Goal: Task Accomplishment & Management: Complete application form

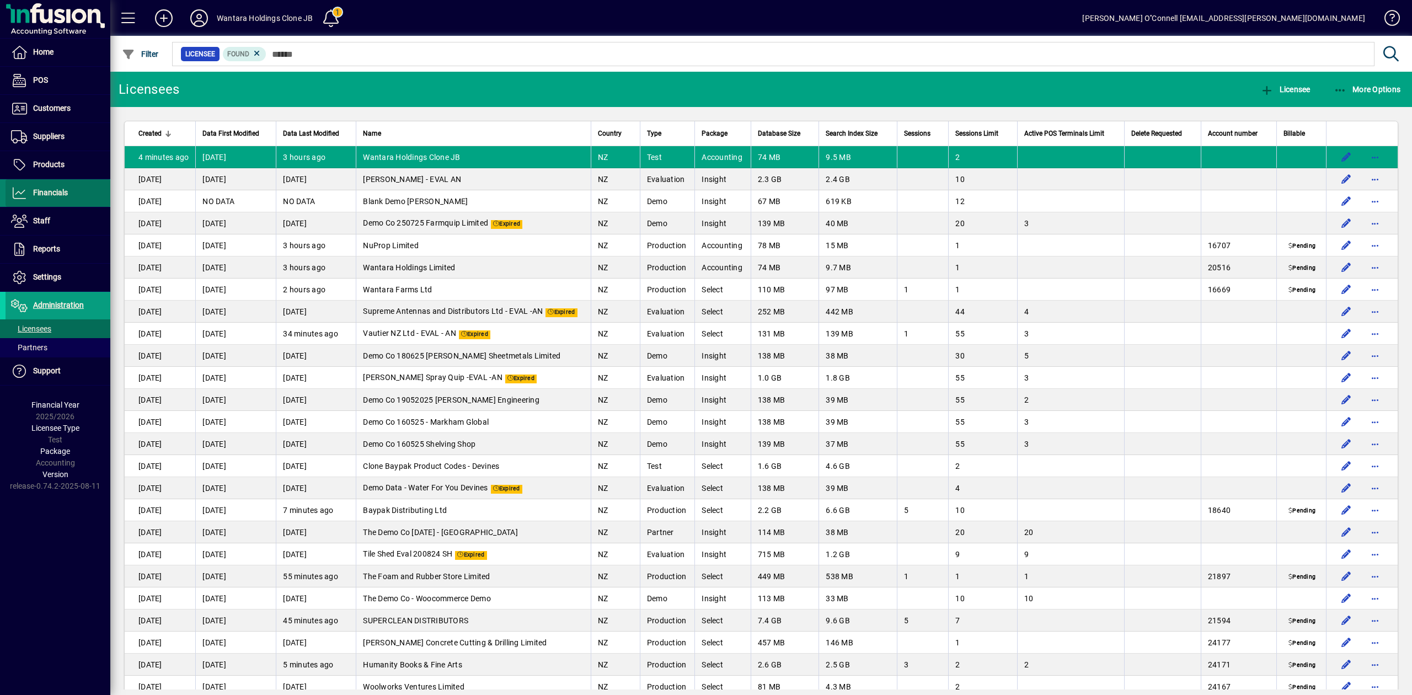
click at [52, 197] on span "Financials" at bounding box center [50, 192] width 35 height 9
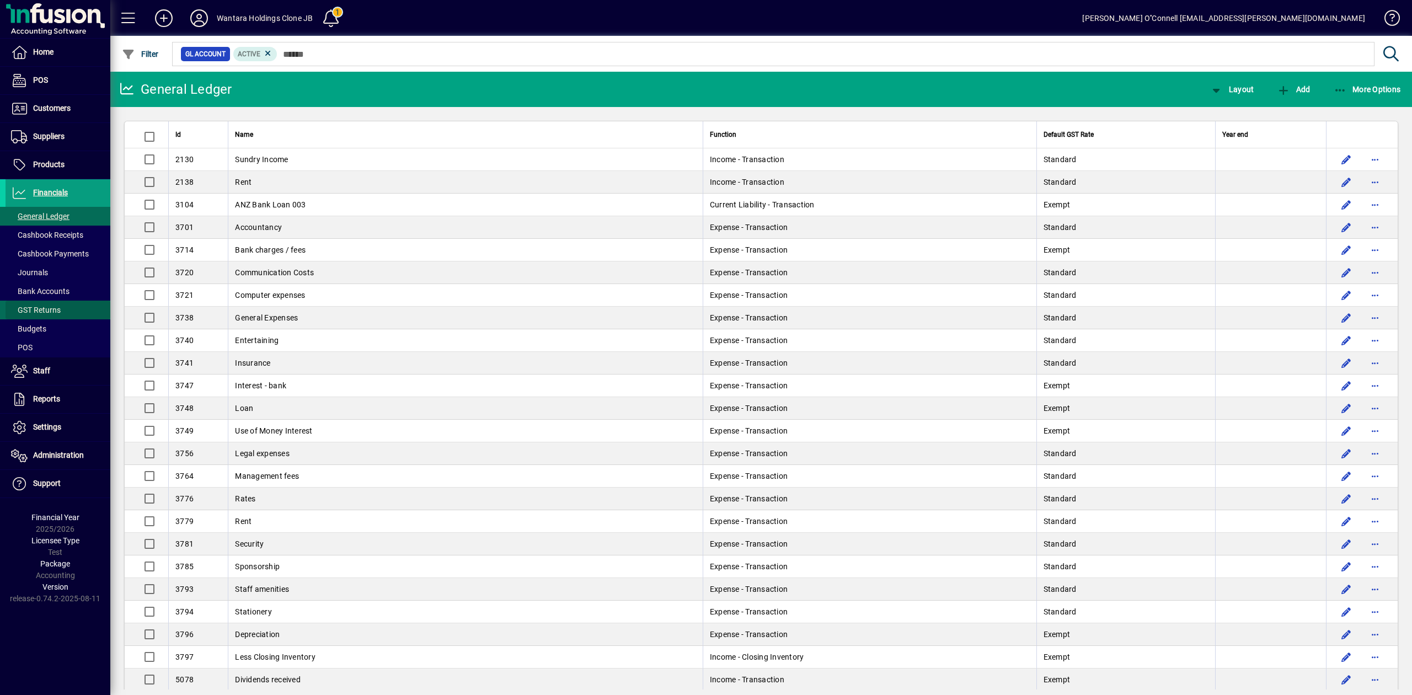
click at [45, 310] on span "GST Returns" at bounding box center [36, 309] width 50 height 9
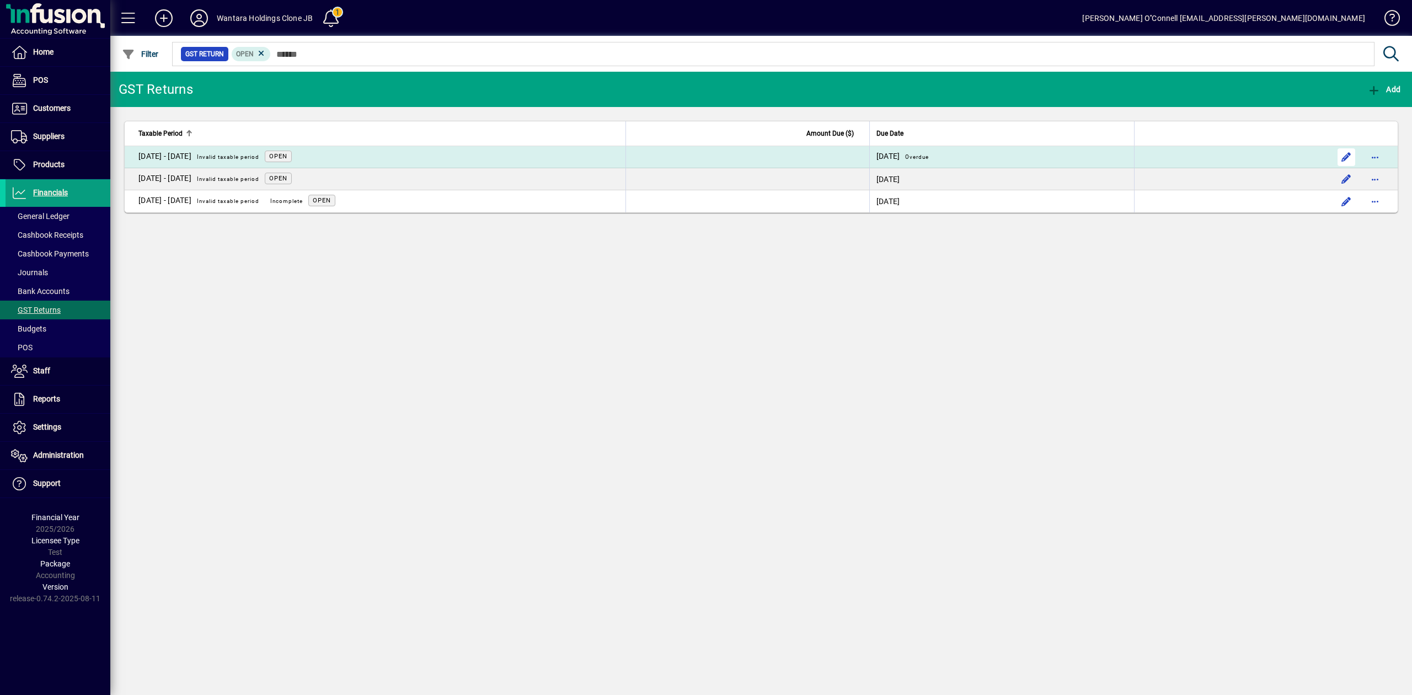
click at [1337, 157] on span "button" at bounding box center [1346, 157] width 26 height 26
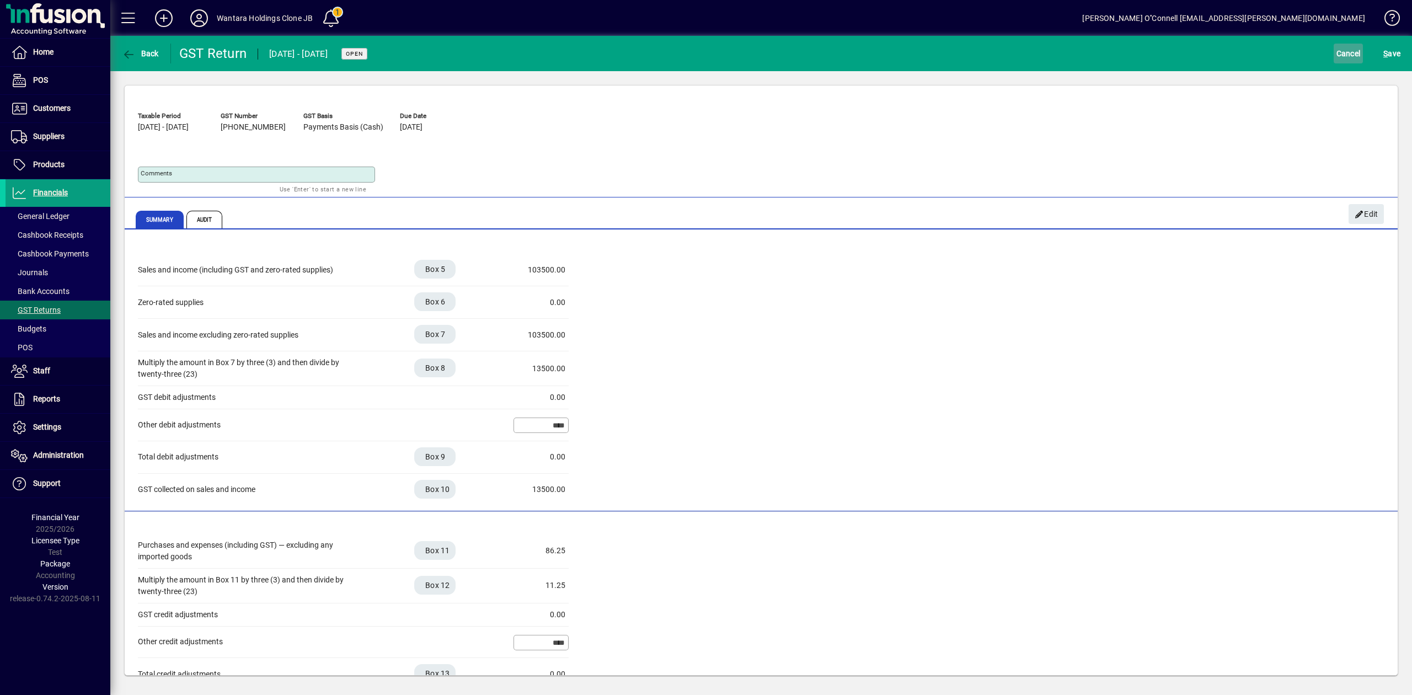
click at [1338, 53] on span "Cancel" at bounding box center [1348, 54] width 24 height 18
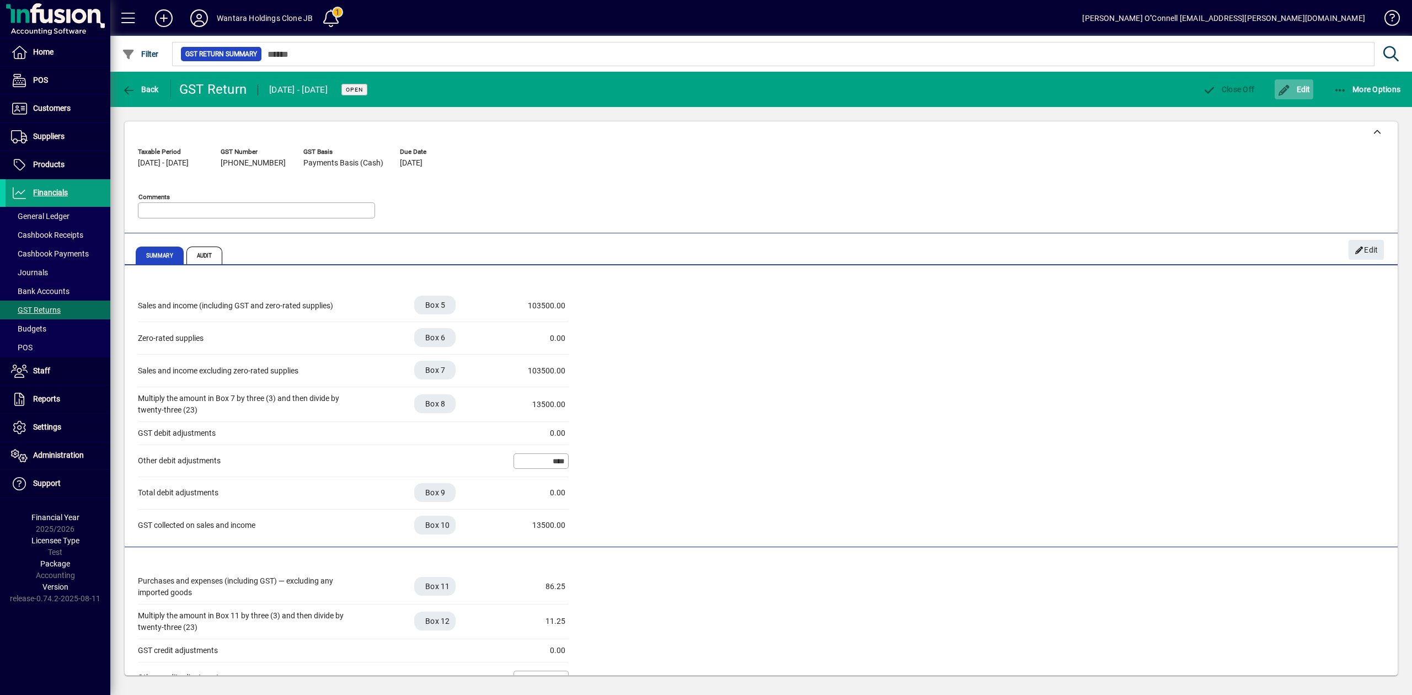
click at [1288, 80] on span "button" at bounding box center [1293, 89] width 39 height 26
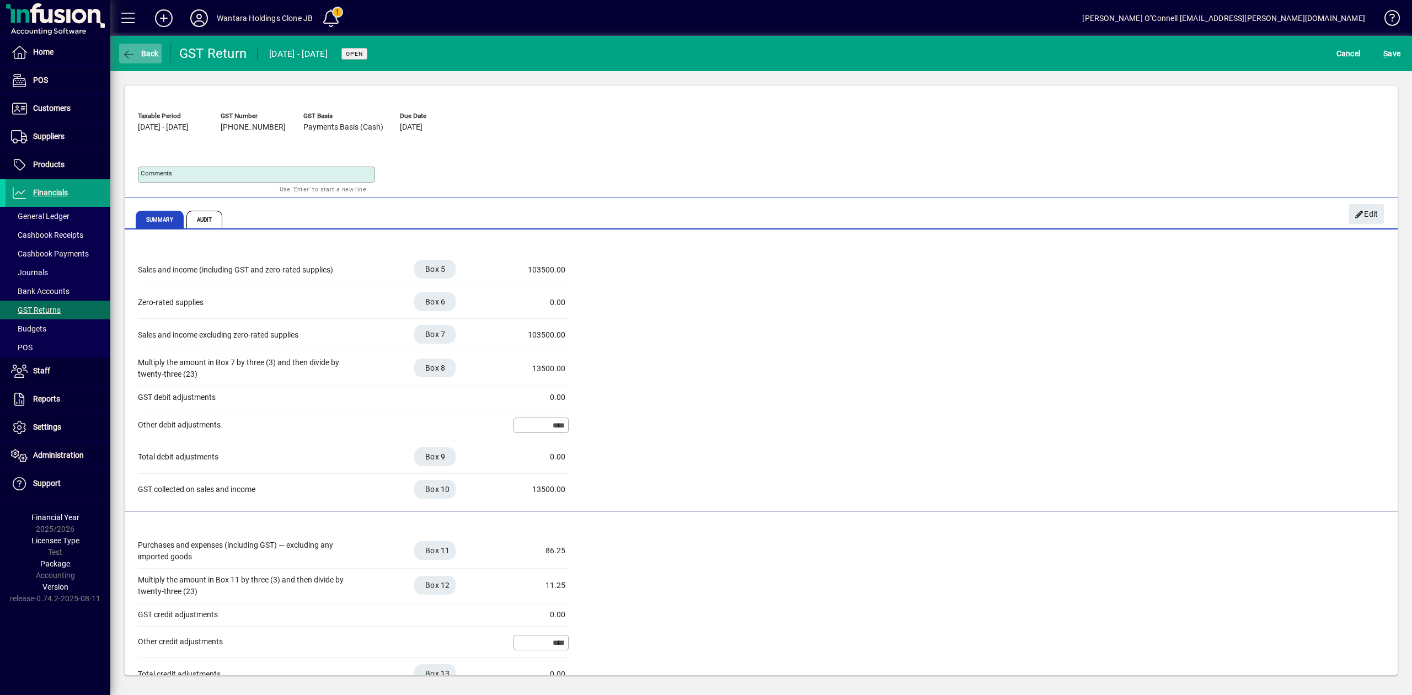
click at [138, 49] on span "Back" at bounding box center [140, 53] width 37 height 9
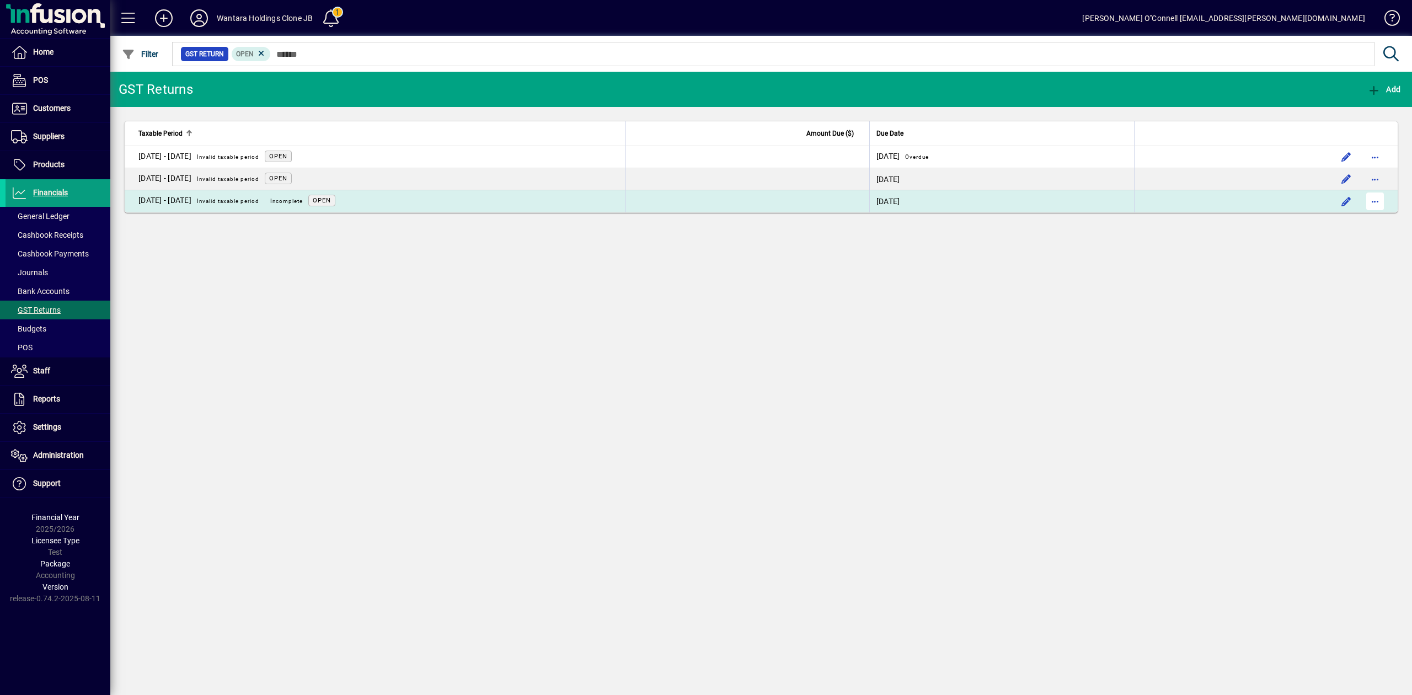
click at [1376, 197] on span "button" at bounding box center [1374, 201] width 26 height 26
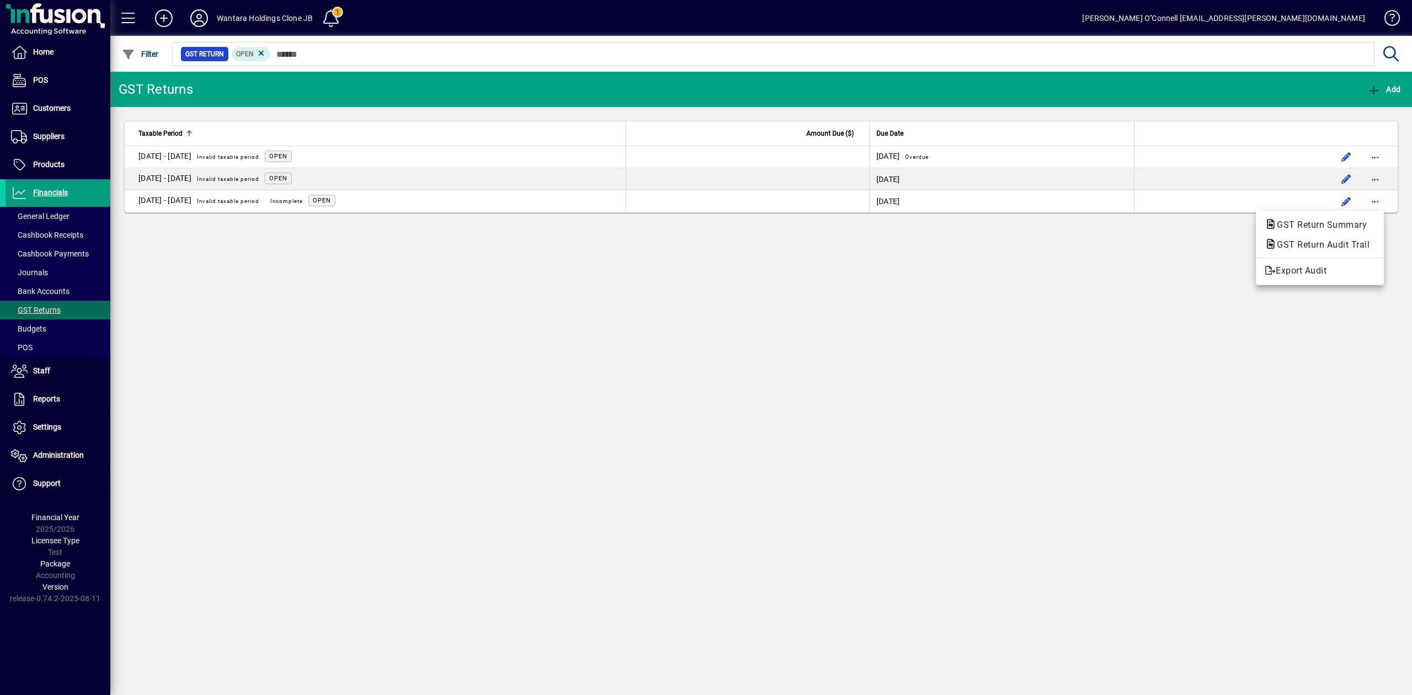
click at [1170, 285] on div at bounding box center [706, 347] width 1412 height 695
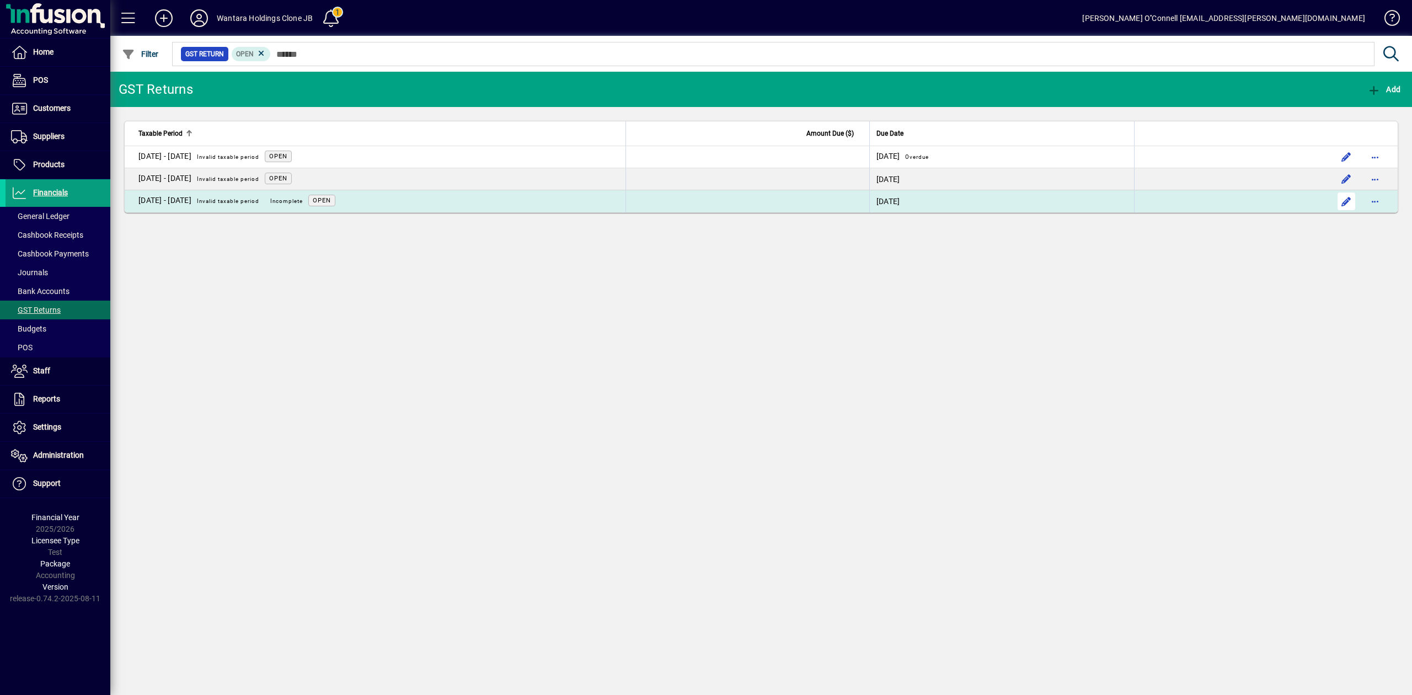
click at [1349, 204] on span "button" at bounding box center [1346, 201] width 26 height 26
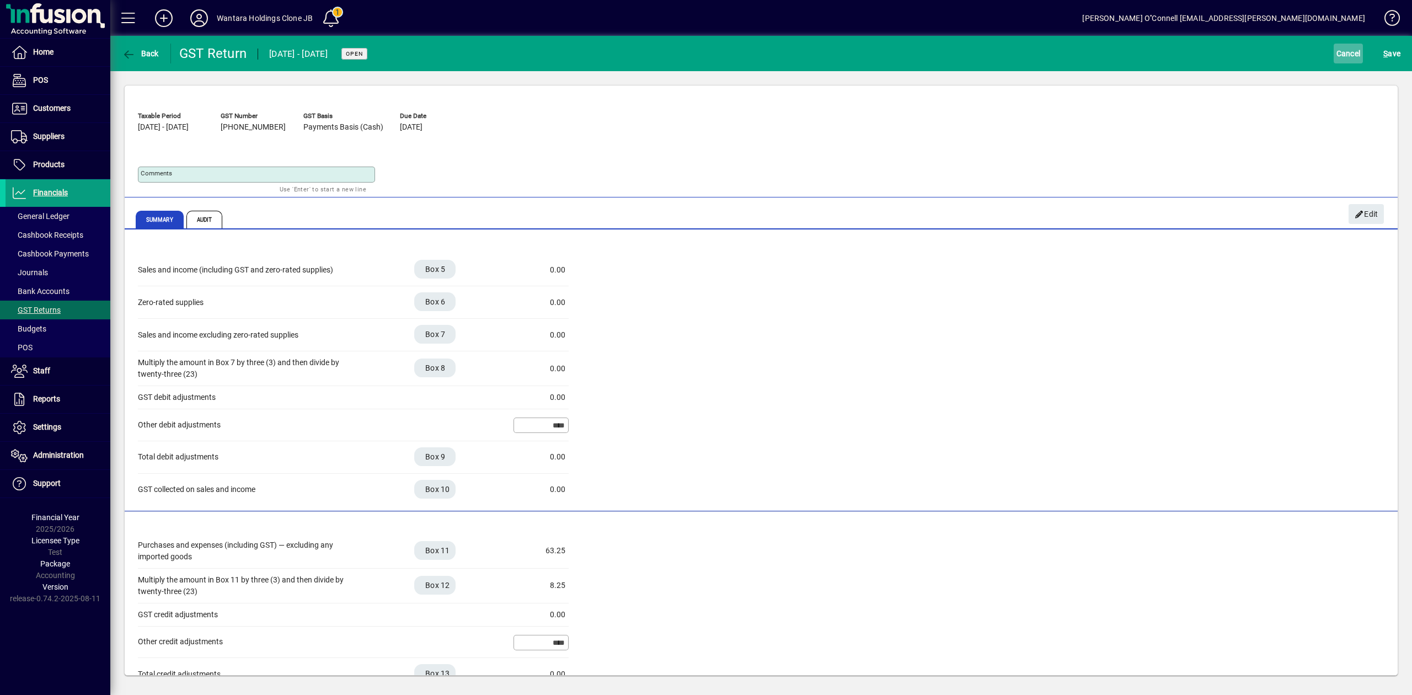
click at [1355, 53] on span "Cancel" at bounding box center [1348, 54] width 24 height 18
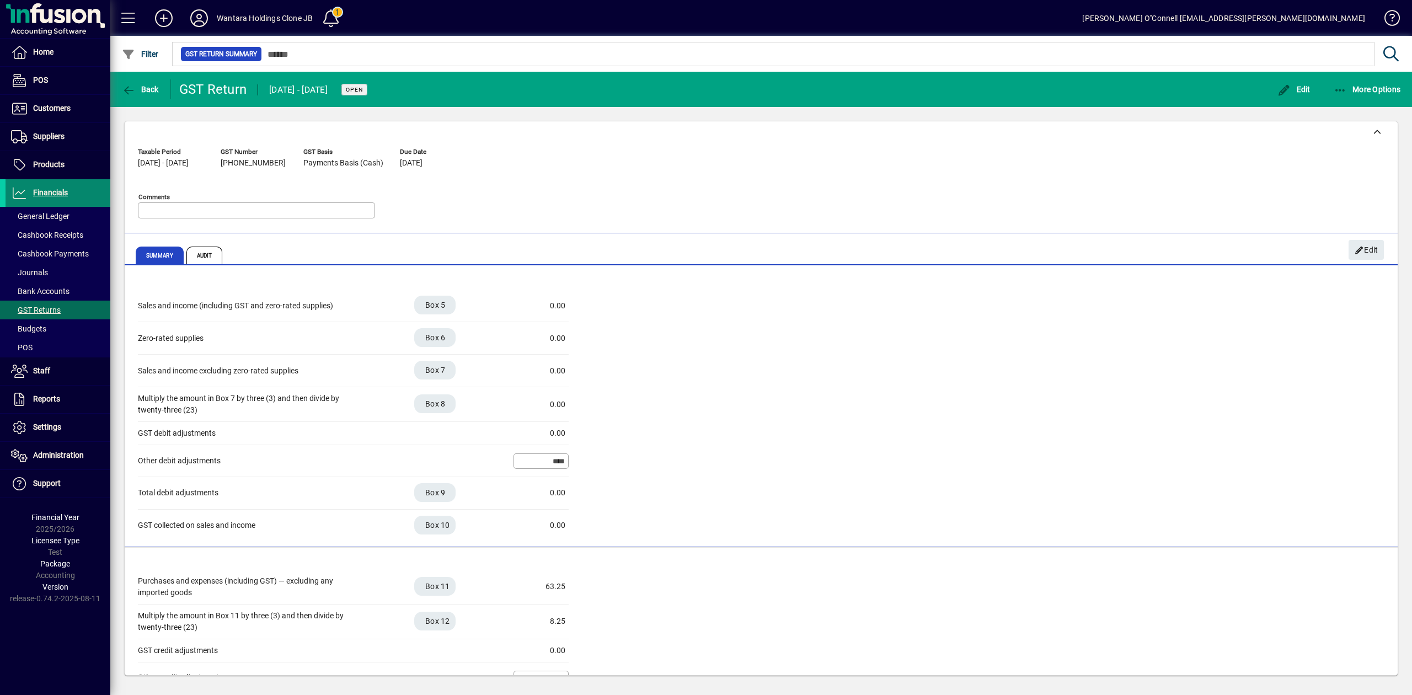
click at [51, 197] on span "Financials" at bounding box center [50, 192] width 35 height 9
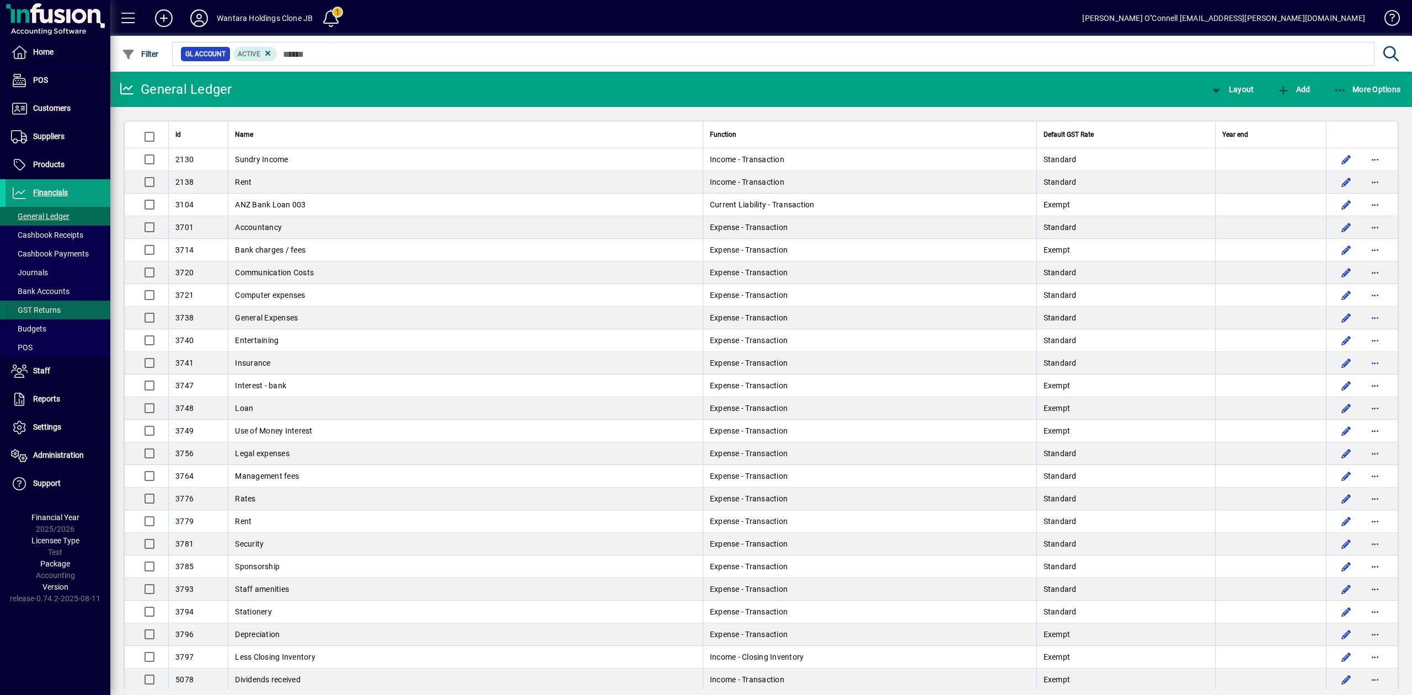
click at [50, 311] on span "GST Returns" at bounding box center [36, 309] width 50 height 9
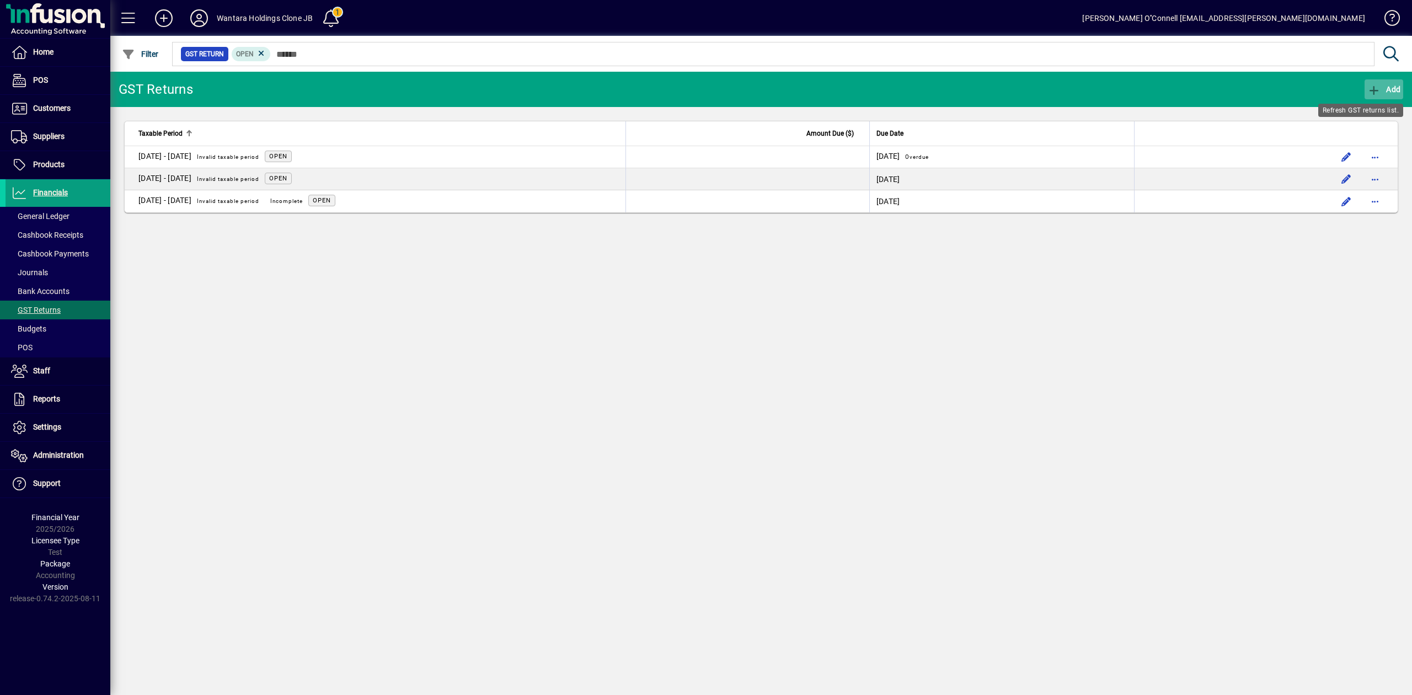
drag, startPoint x: 1370, startPoint y: 89, endPoint x: 1385, endPoint y: 87, distance: 15.0
click at [1385, 87] on div "Add" at bounding box center [1383, 89] width 56 height 20
click at [1385, 87] on span "Add" at bounding box center [1383, 89] width 33 height 9
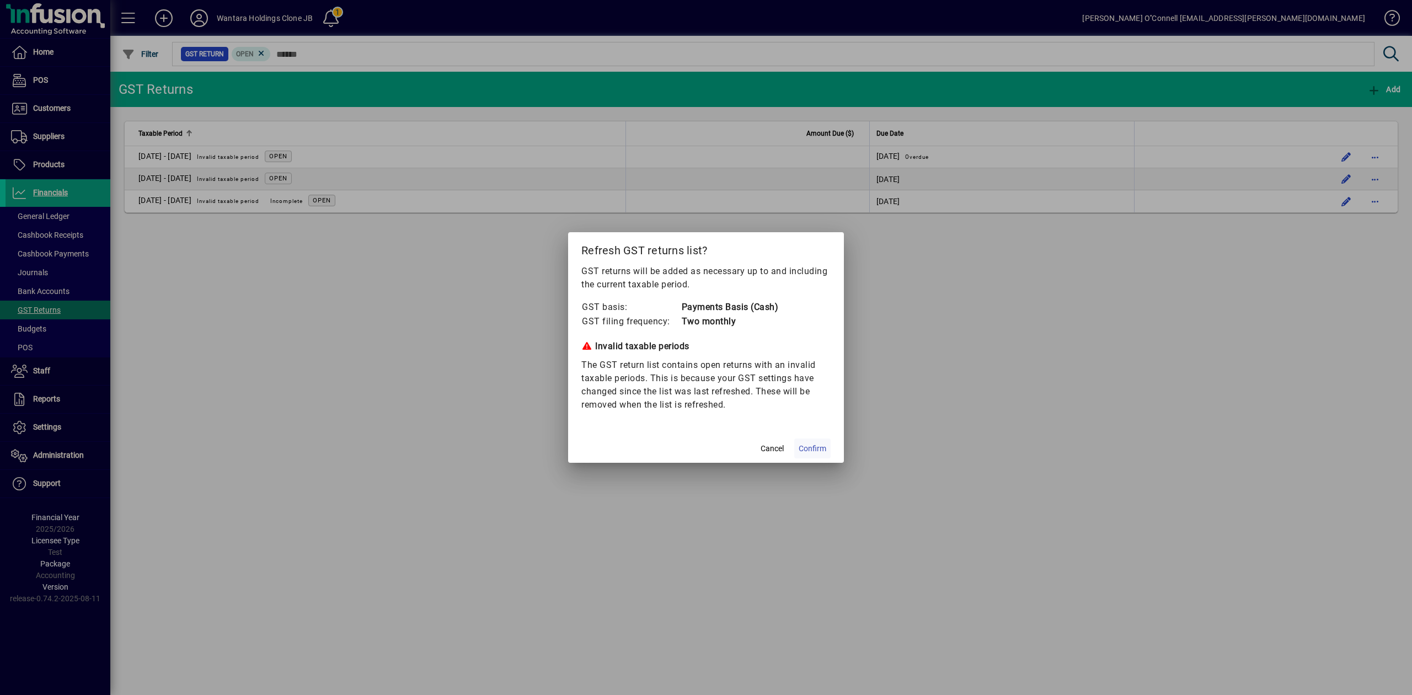
click at [811, 447] on span "Confirm" at bounding box center [812, 449] width 28 height 12
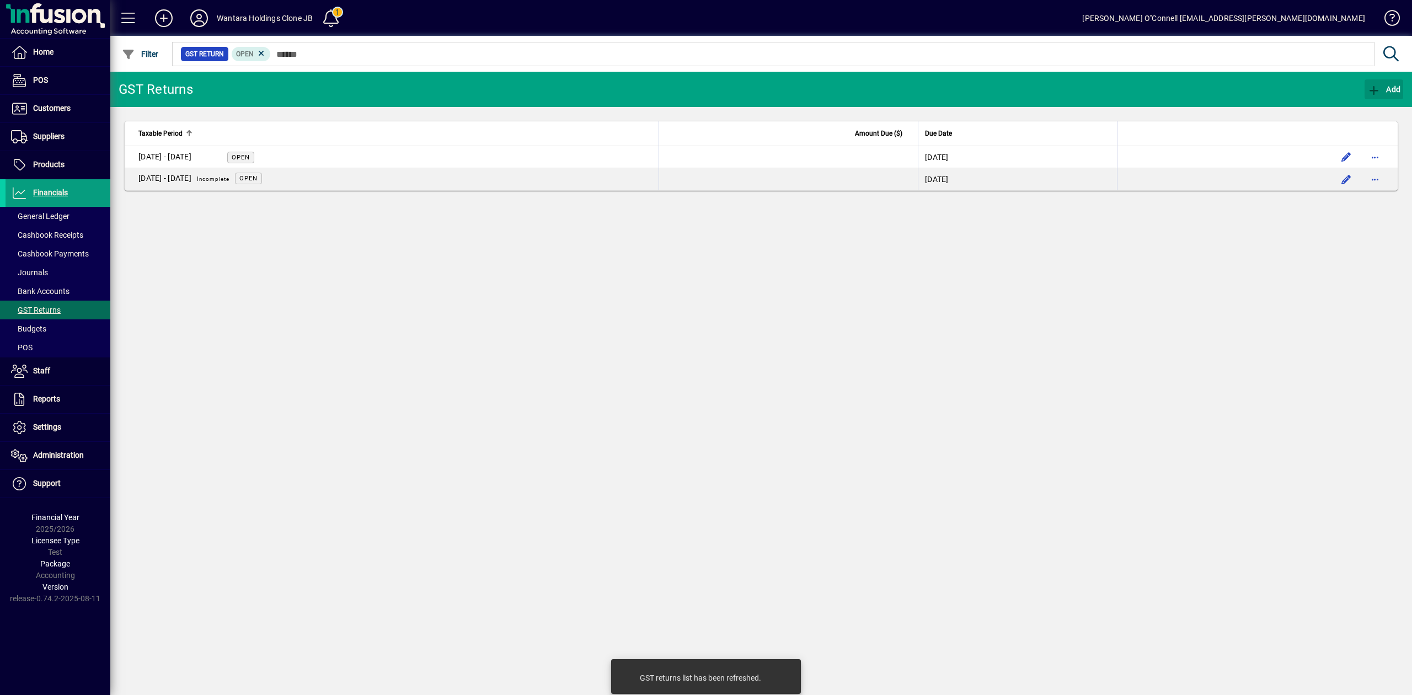
click at [785, 340] on div "GST Returns Add Taxable Period Amount Due ($) Due Date [DATE] - [DATE] Open [DA…" at bounding box center [760, 383] width 1301 height 623
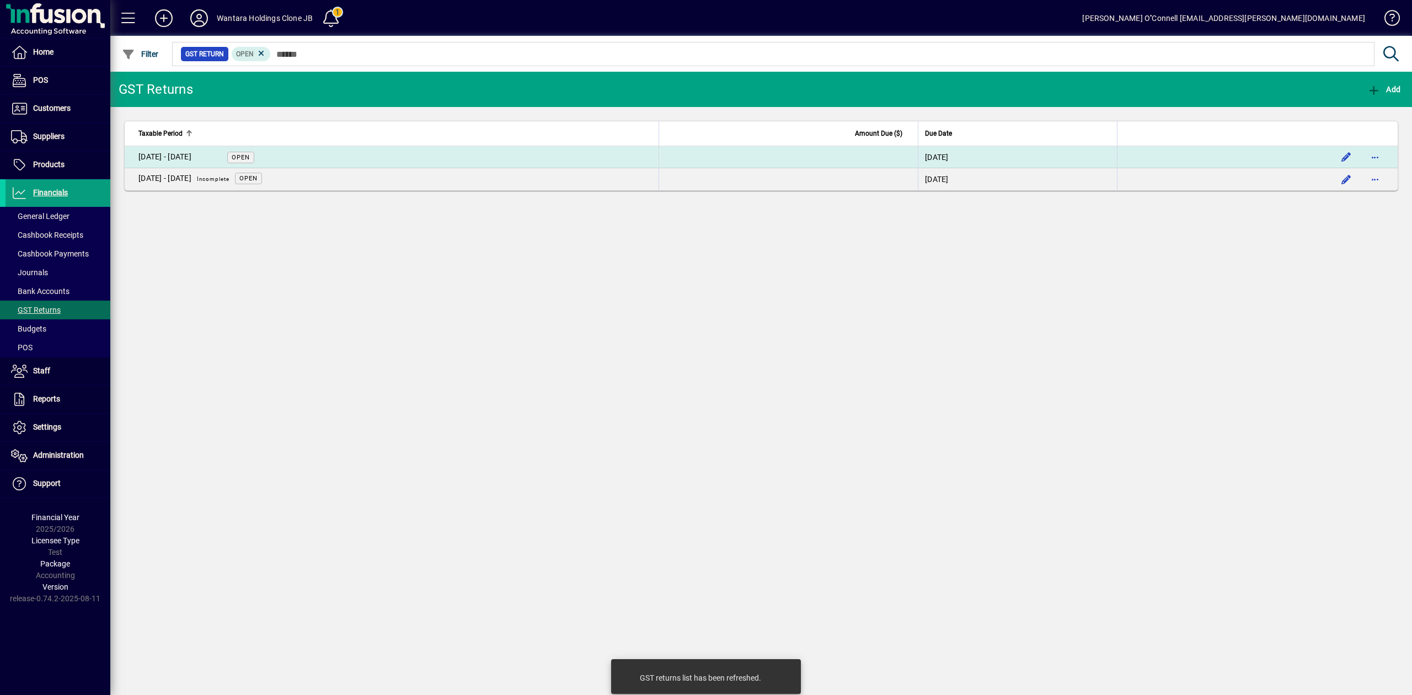
click at [181, 152] on div "[DATE] - [DATE]" at bounding box center [164, 157] width 53 height 12
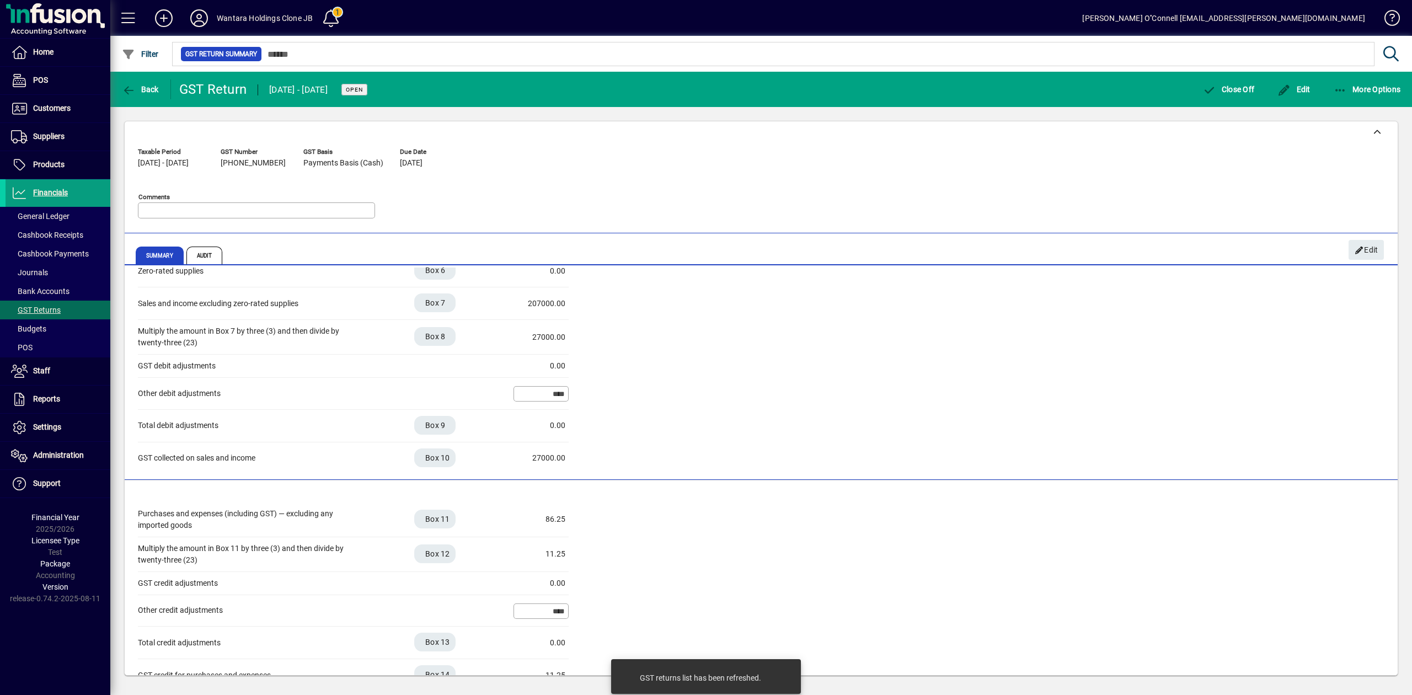
scroll to position [142, 0]
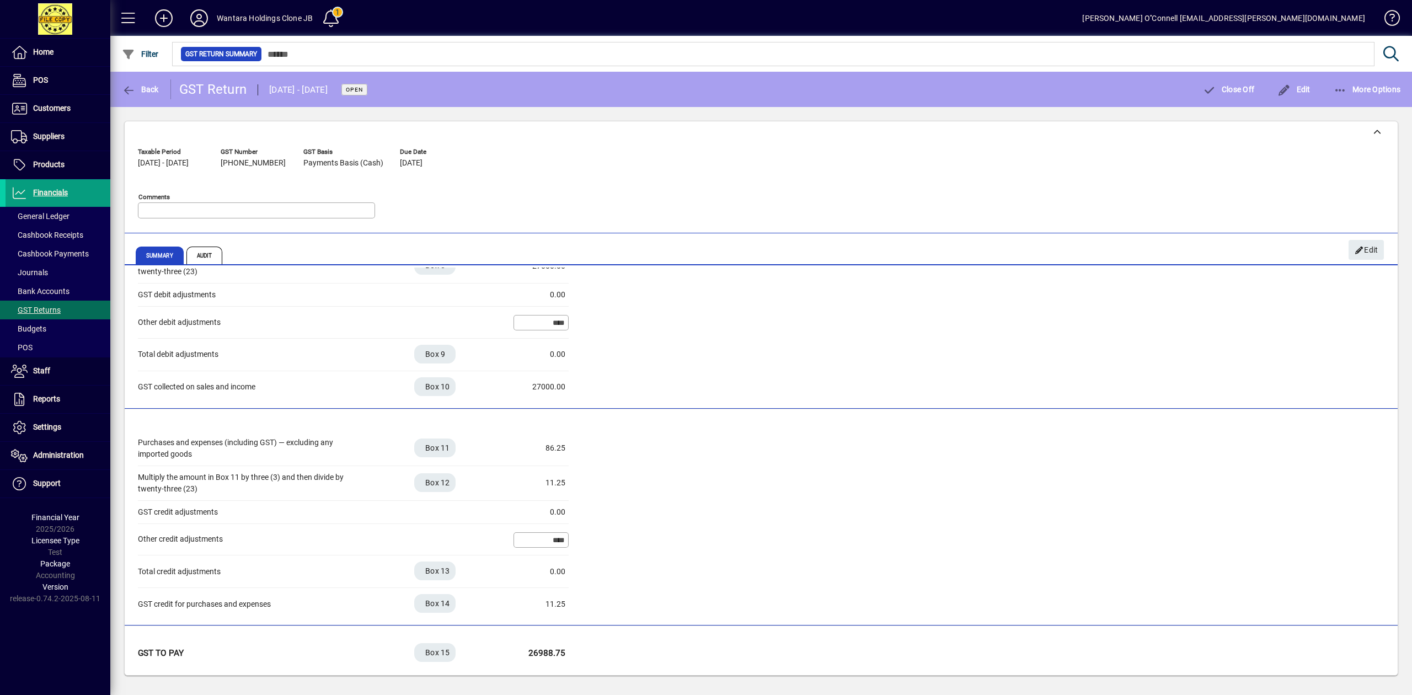
click at [1278, 162] on div "Taxable Period [DATE] - [DATE] GST Number [PHONE_NUMBER] GST Basis Payments Bas…" at bounding box center [761, 185] width 1246 height 84
click at [849, 233] on mat-divider at bounding box center [761, 233] width 1273 height 1
click at [192, 22] on icon at bounding box center [199, 18] width 22 height 18
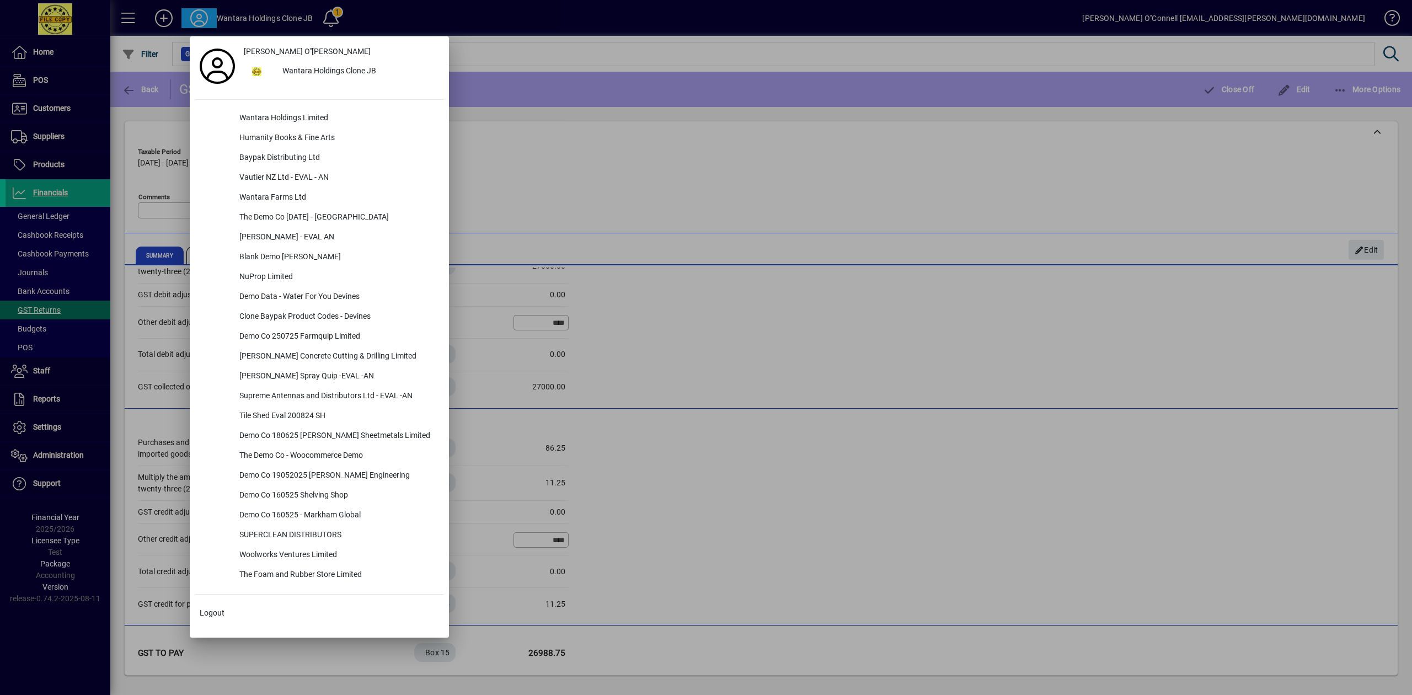
click at [263, 104] on div "[PERSON_NAME] O''[PERSON_NAME] Wantara Holdings Clone JB Wantara Holdings Limit…" at bounding box center [319, 337] width 248 height 590
click at [264, 116] on div "Wantara Holdings Limited" at bounding box center [336, 119] width 213 height 20
